Goal: Transaction & Acquisition: Purchase product/service

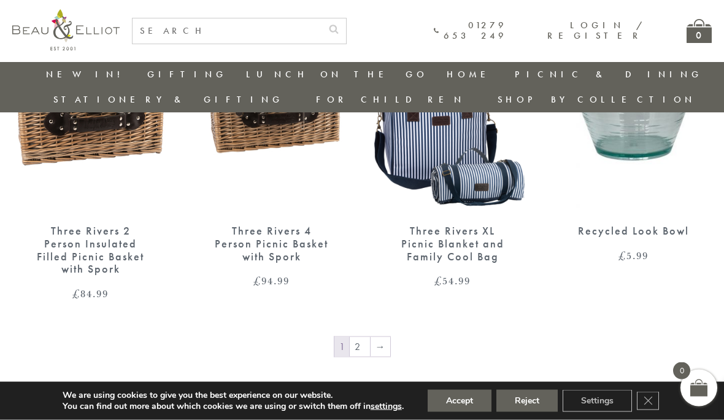
scroll to position [1458, 9]
click at [357, 336] on link "2" at bounding box center [360, 346] width 20 height 20
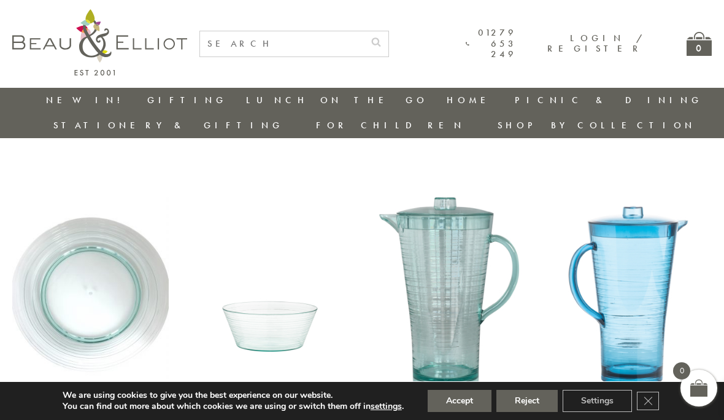
click at [63, 98] on link "New in!" at bounding box center [87, 100] width 82 height 12
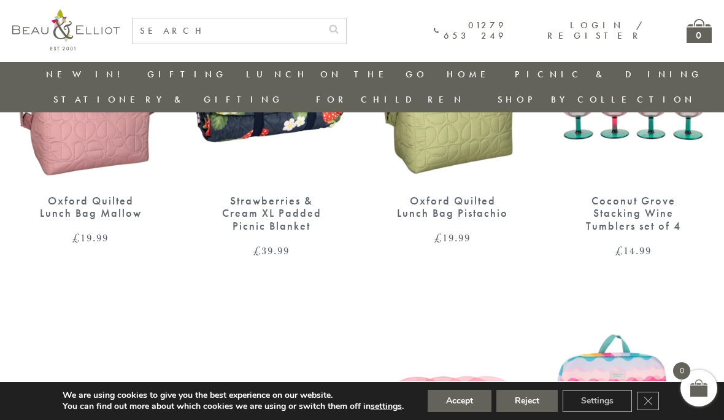
scroll to position [1561, 0]
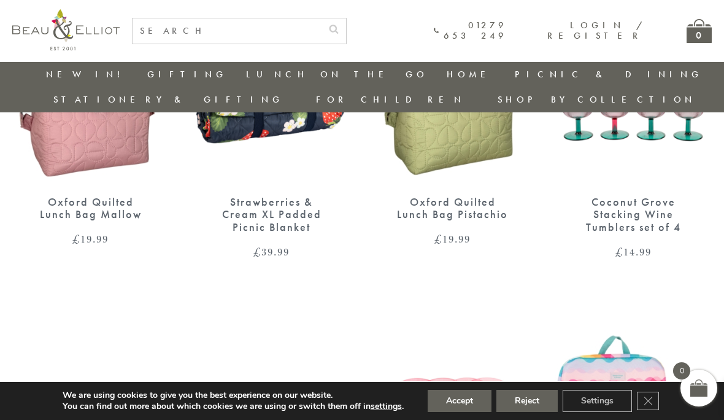
click at [527, 109] on link "Picnic Cool Bags & Family Picnic Sets" at bounding box center [582, 120] width 111 height 42
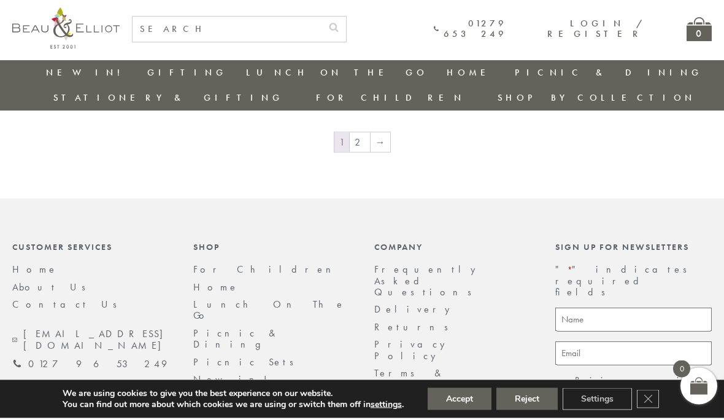
scroll to position [2085, 0]
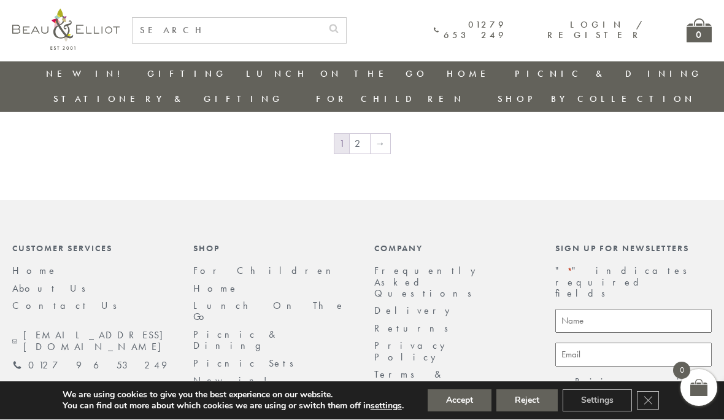
click at [371, 134] on link "→" at bounding box center [381, 144] width 20 height 20
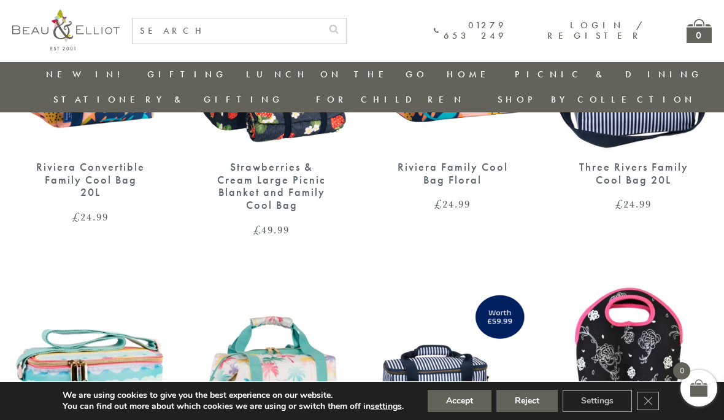
scroll to position [944, 9]
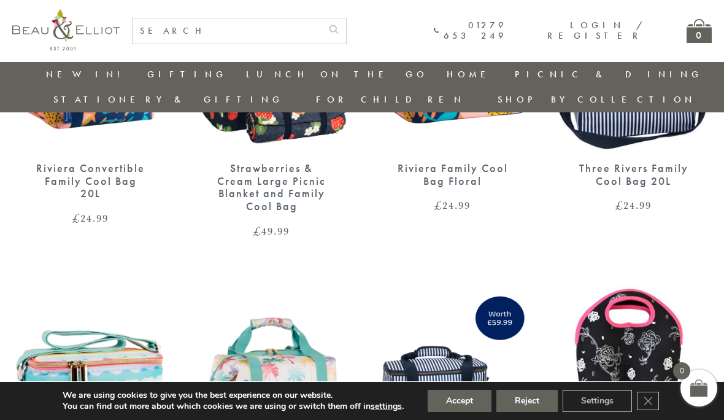
click at [388, 250] on div "Riviera 2 Person Filled Picnic Backpack £ 59.99 Strawberries & Cream Family & P…" at bounding box center [362, 104] width 724 height 988
click at [527, 176] on link "Blankets & Cushions" at bounding box center [582, 186] width 111 height 21
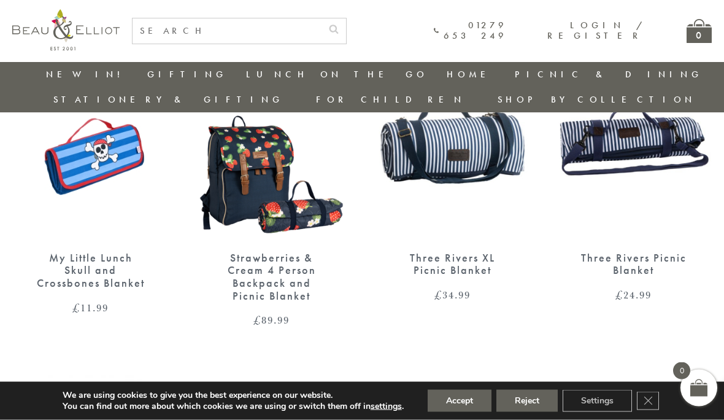
scroll to position [1230, 0]
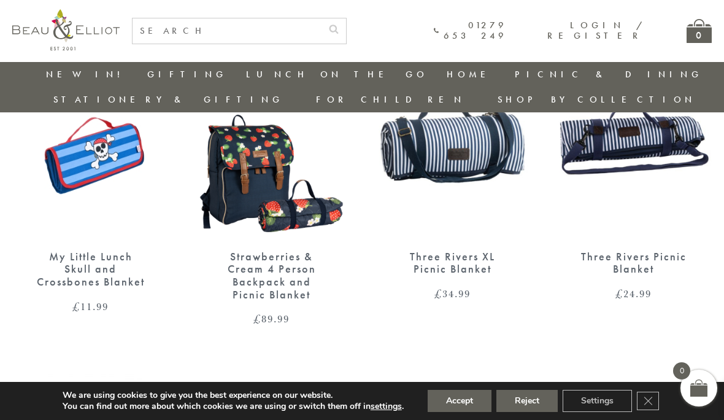
click at [466, 120] on img at bounding box center [452, 137] width 157 height 202
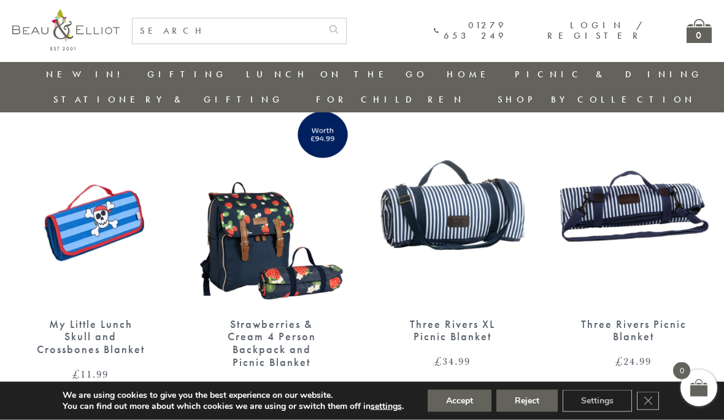
scroll to position [1155, 0]
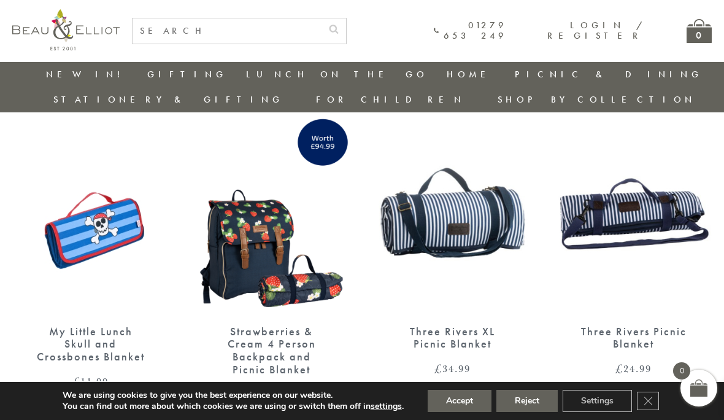
click at [629, 184] on img at bounding box center [634, 212] width 157 height 202
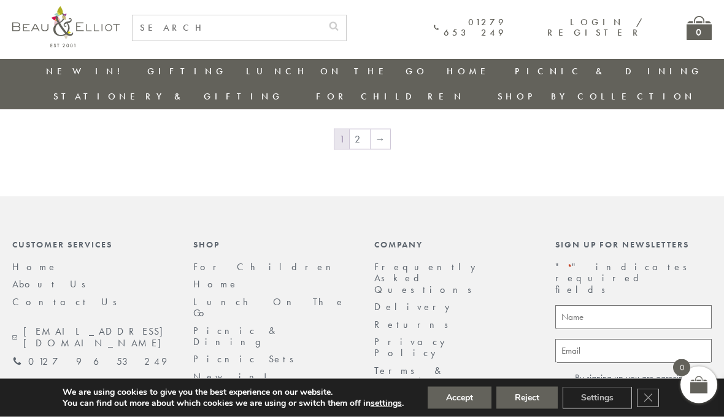
scroll to position [2122, 0]
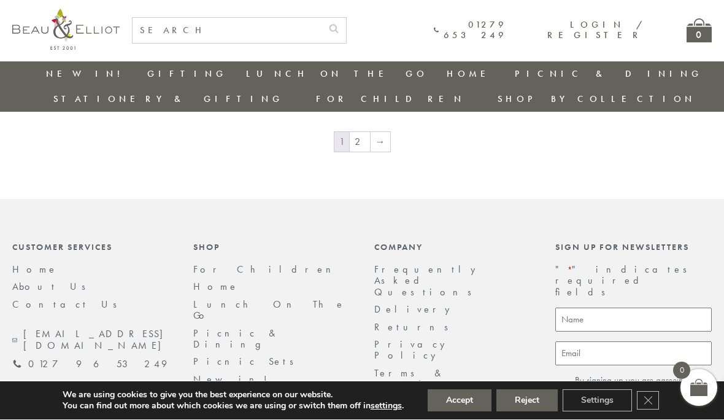
click at [360, 133] on link "2" at bounding box center [360, 143] width 20 height 20
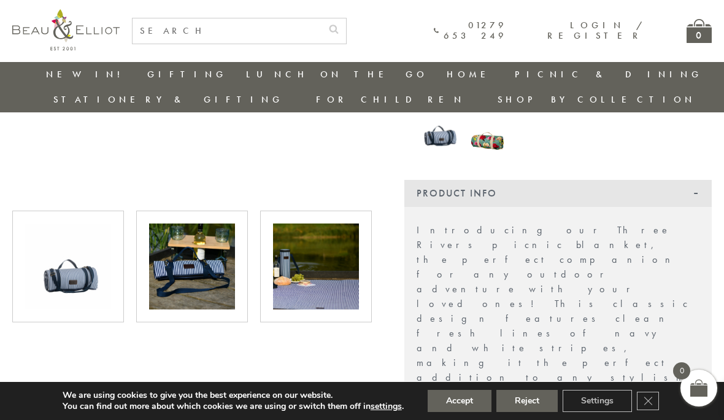
scroll to position [317, 0]
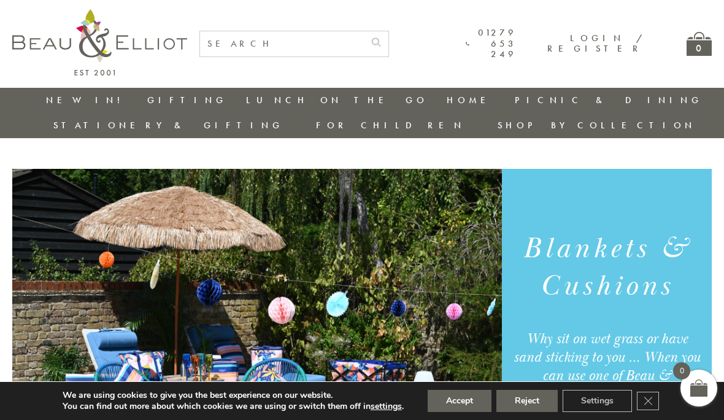
click at [659, 86] on div "01279 653 249 Login / Register 0" at bounding box center [362, 44] width 700 height 88
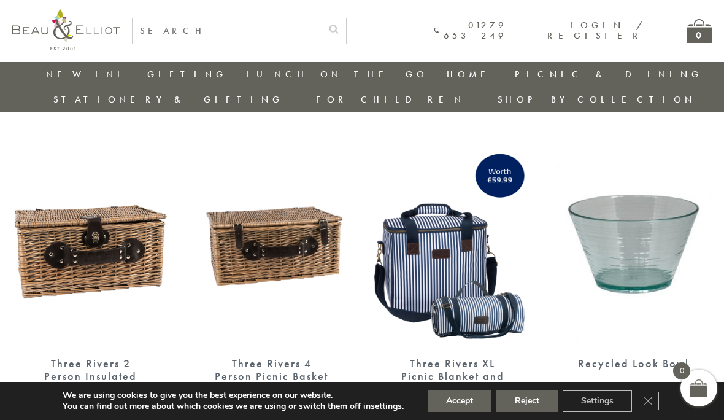
scroll to position [1324, 0]
click at [293, 198] on img at bounding box center [271, 245] width 157 height 202
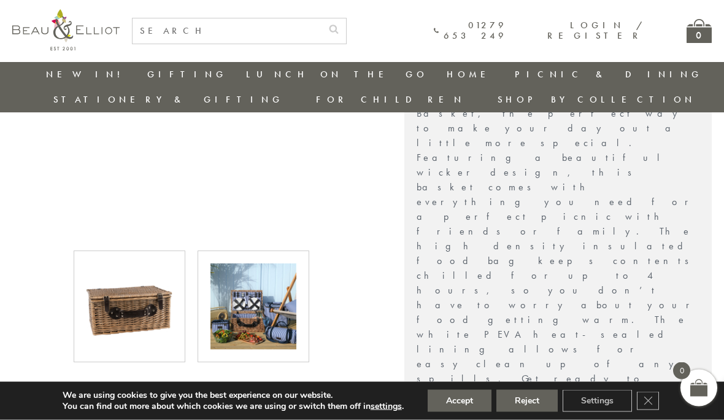
scroll to position [459, 0]
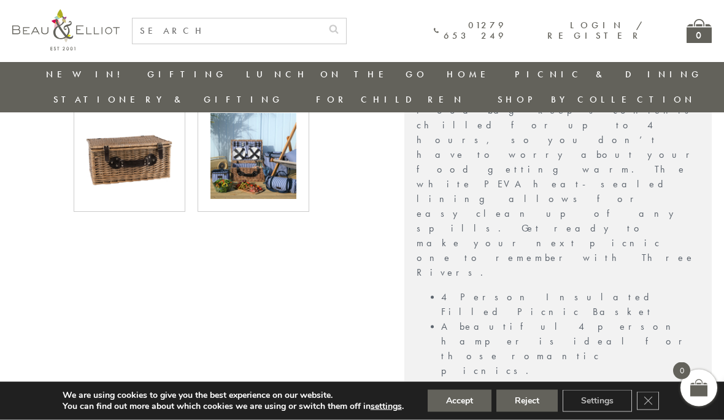
click at [267, 147] on img at bounding box center [254, 157] width 86 height 86
click at [266, 129] on img at bounding box center [254, 156] width 86 height 86
click at [265, 137] on img at bounding box center [254, 156] width 86 height 86
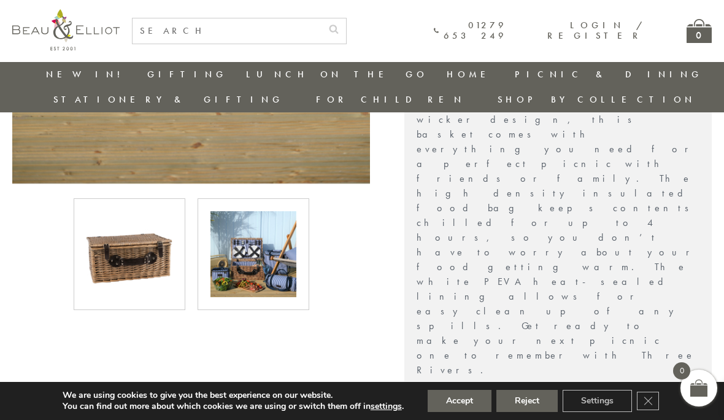
scroll to position [512, 0]
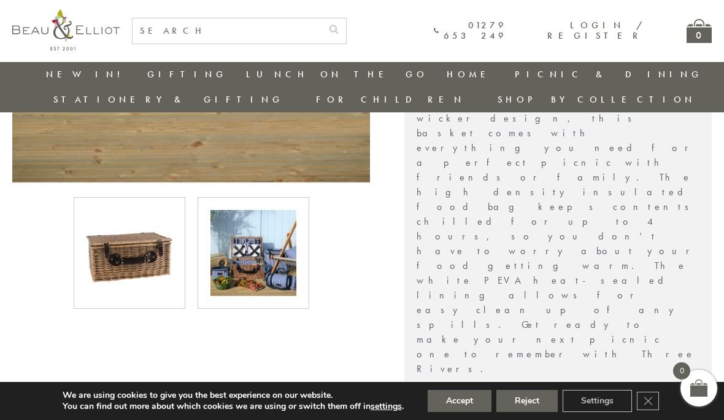
click at [252, 212] on img at bounding box center [254, 253] width 86 height 86
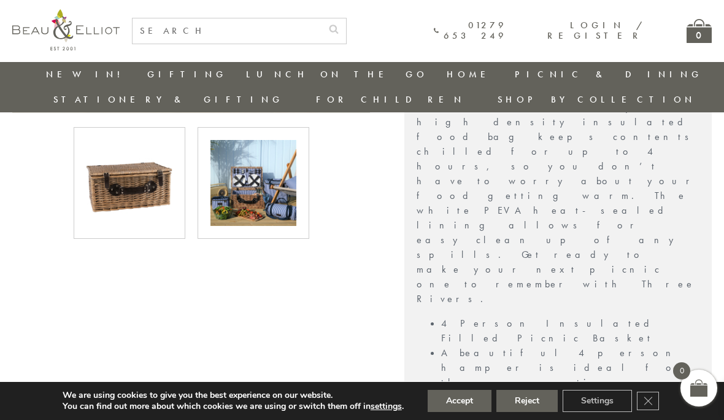
scroll to position [571, 0]
